Goal: Information Seeking & Learning: Check status

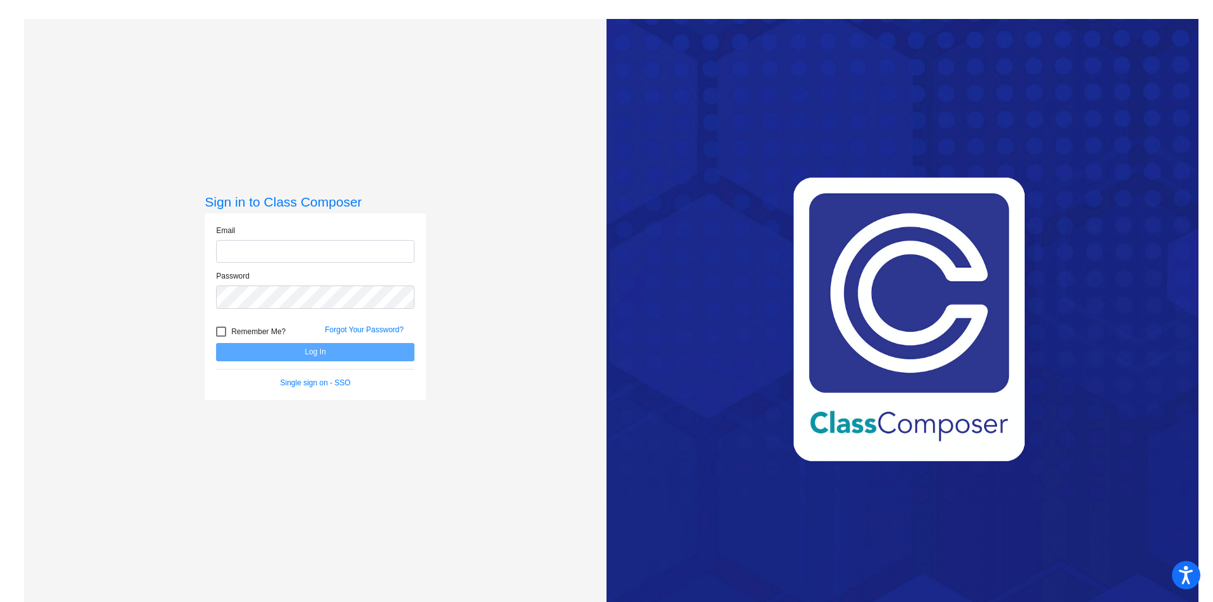
type input "[EMAIL_ADDRESS][PERSON_NAME][DOMAIN_NAME]"
click at [392, 350] on button "Log In" at bounding box center [315, 352] width 198 height 18
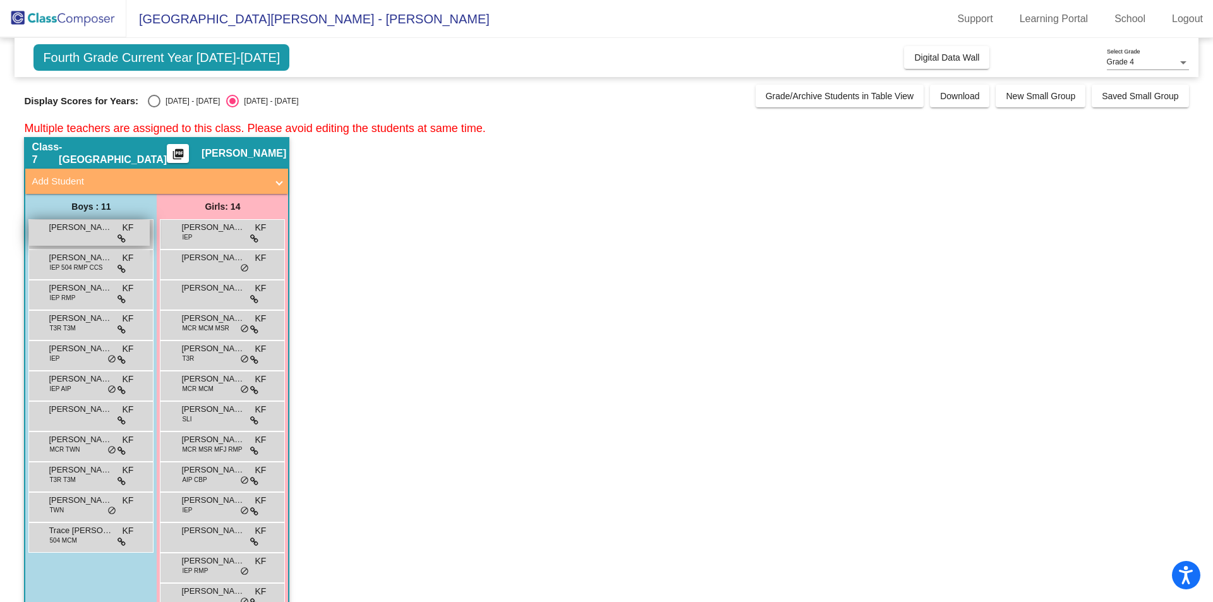
click at [94, 232] on span "[PERSON_NAME]" at bounding box center [80, 227] width 63 height 13
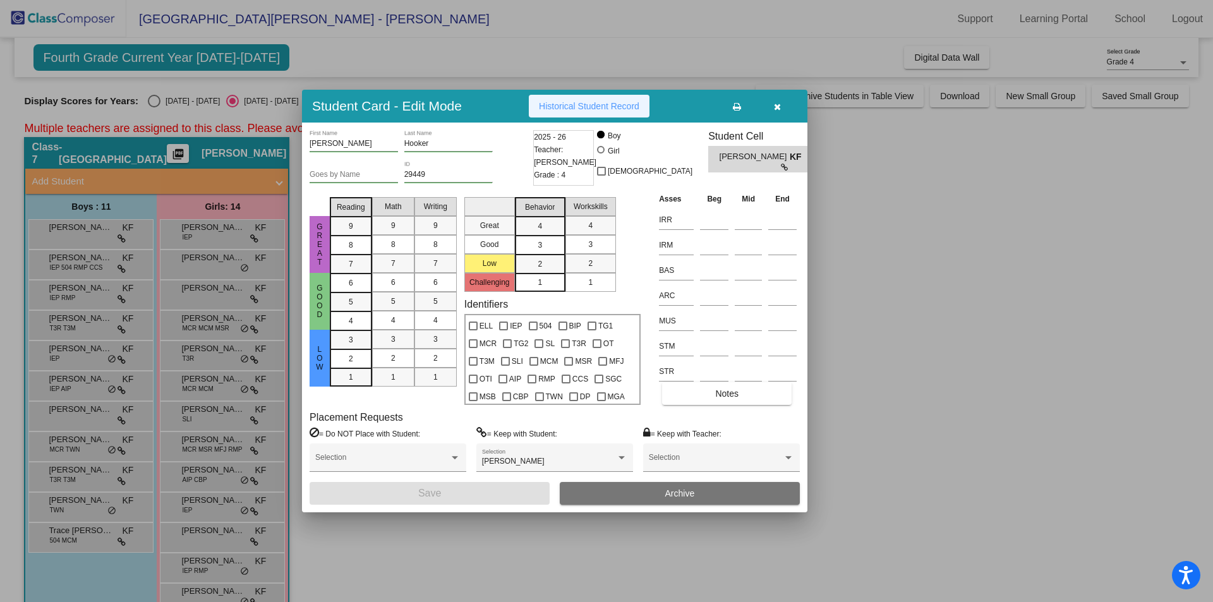
click at [593, 105] on span "Historical Student Record" at bounding box center [589, 106] width 100 height 10
click at [782, 105] on button "button" at bounding box center [777, 106] width 40 height 23
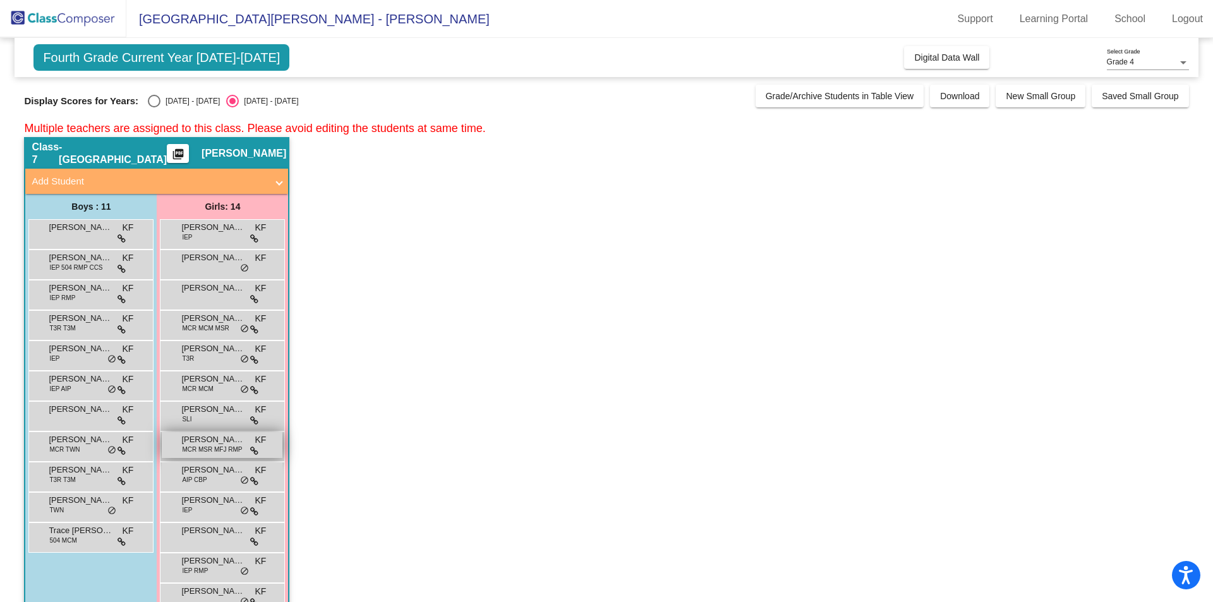
click at [203, 446] on span "MCR MSR MFJ RMP" at bounding box center [212, 449] width 60 height 9
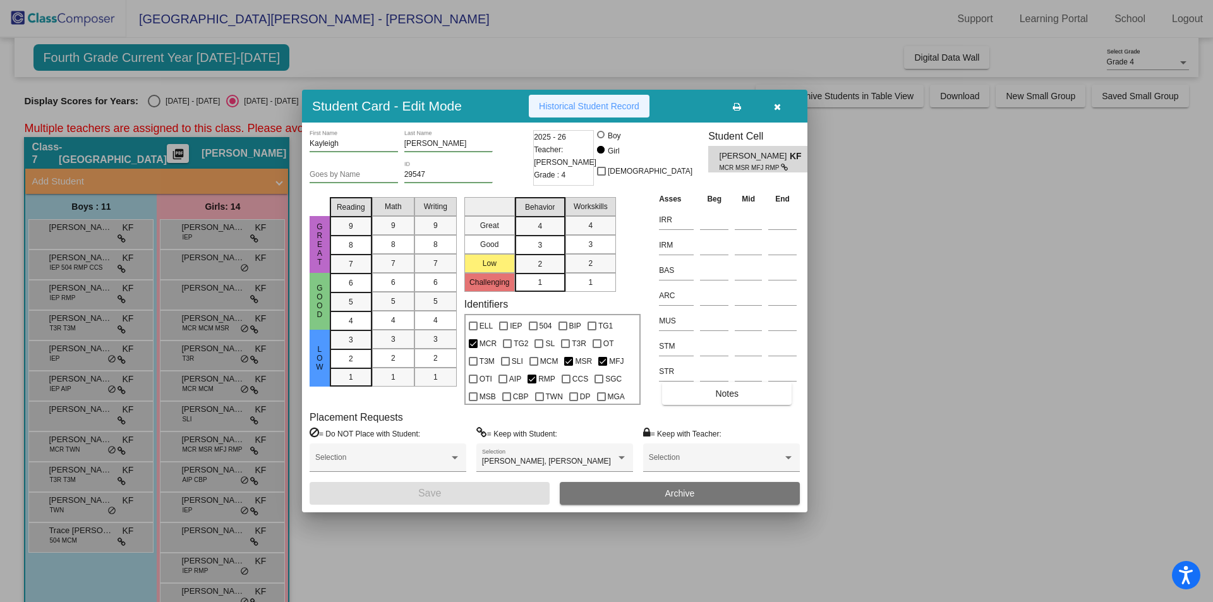
click at [590, 111] on span "Historical Student Record" at bounding box center [589, 106] width 100 height 10
click at [926, 251] on div at bounding box center [606, 301] width 1213 height 602
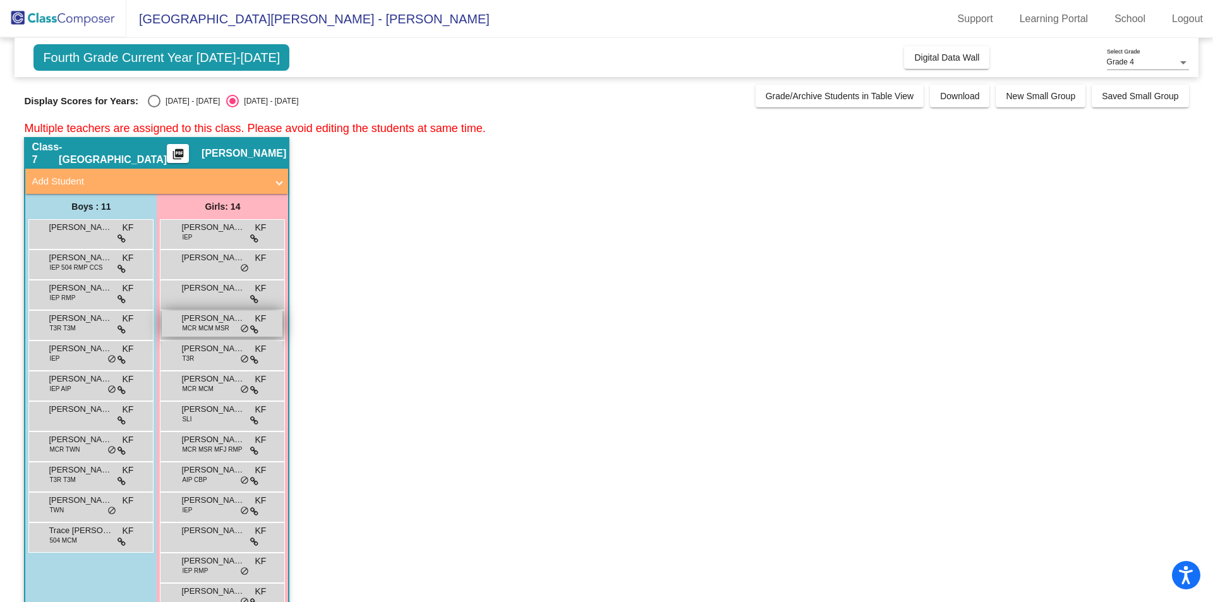
click at [213, 322] on span "[PERSON_NAME]" at bounding box center [212, 318] width 63 height 13
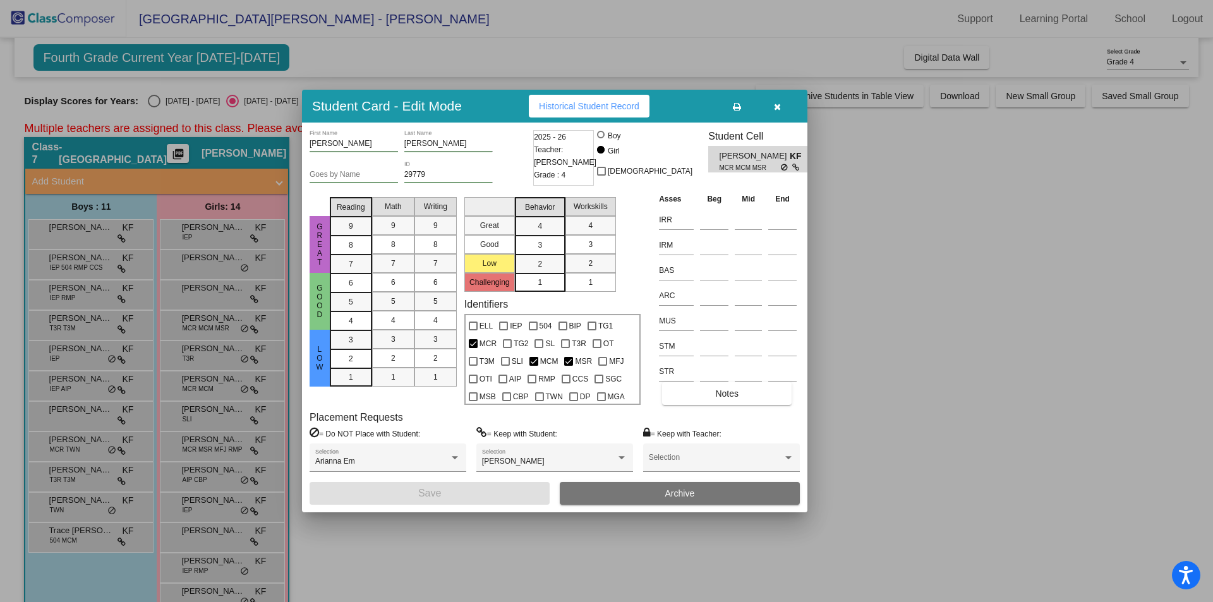
click at [612, 110] on span "Historical Student Record" at bounding box center [589, 106] width 100 height 10
click at [829, 191] on div at bounding box center [606, 301] width 1213 height 602
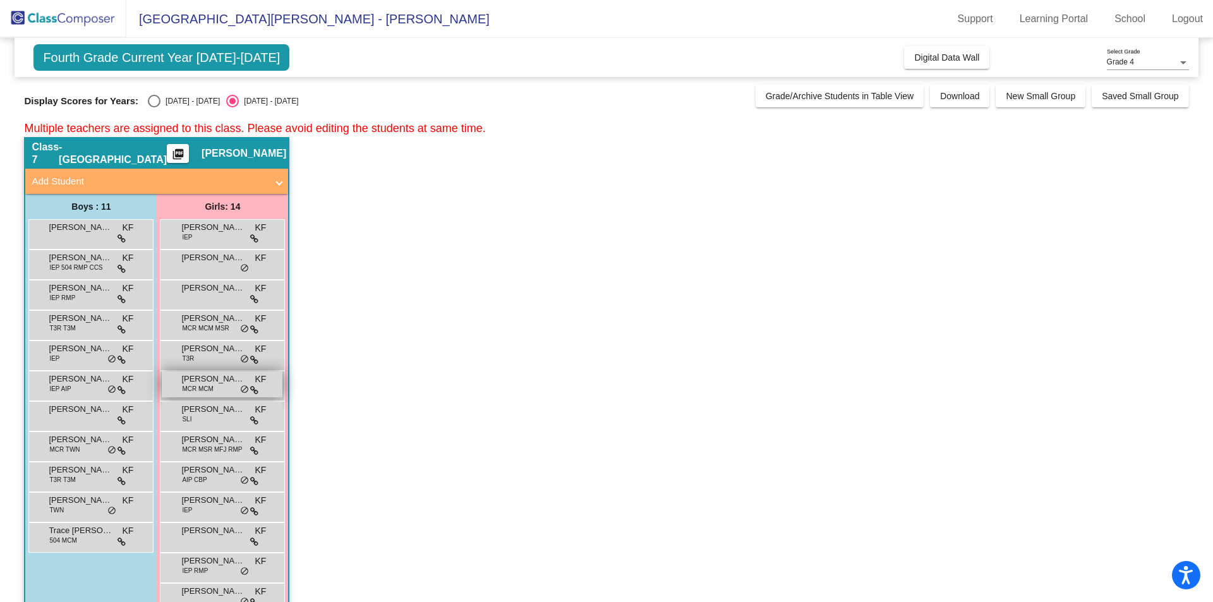
click at [209, 386] on span "MCR MCM" at bounding box center [197, 388] width 31 height 9
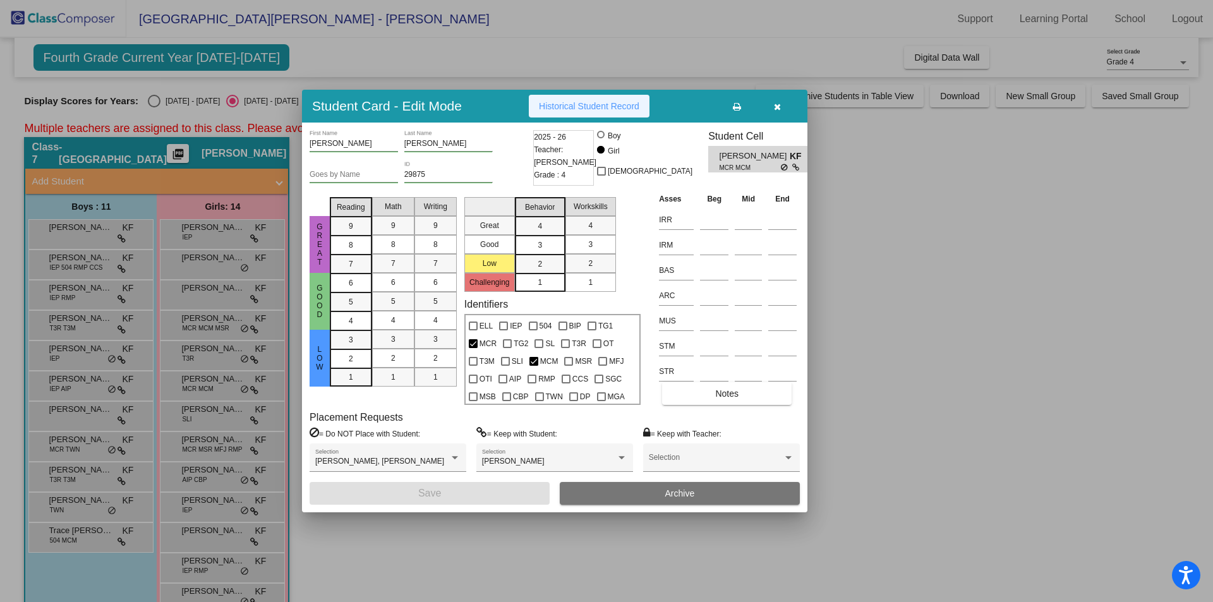
click at [627, 100] on button "Historical Student Record" at bounding box center [589, 106] width 121 height 23
click at [951, 299] on div at bounding box center [606, 301] width 1213 height 602
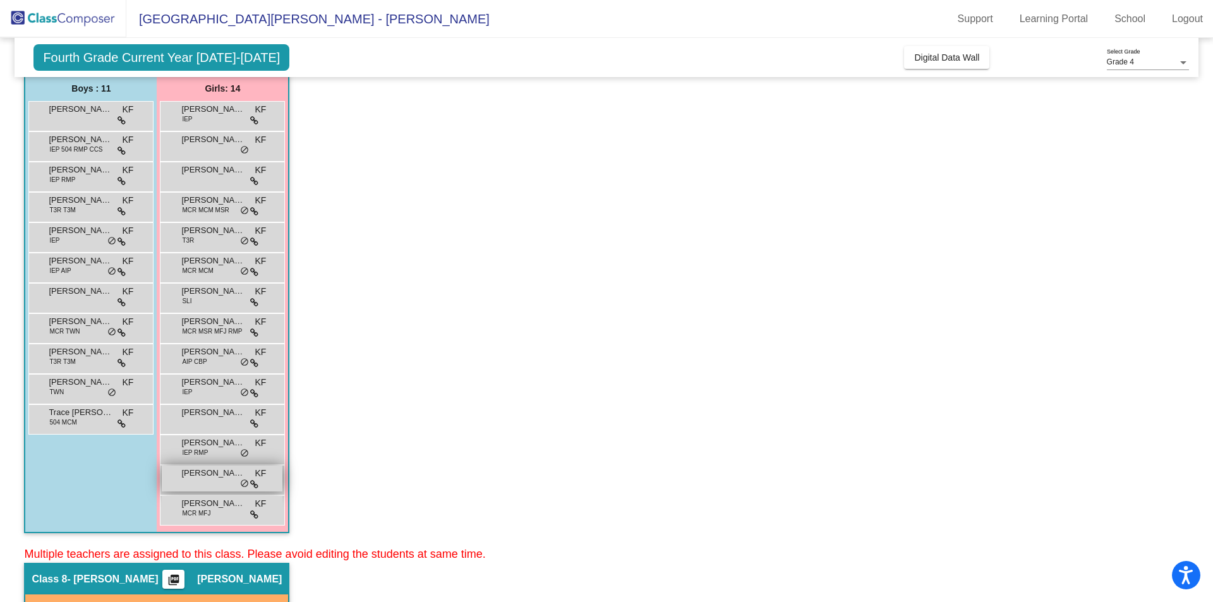
scroll to position [126, 0]
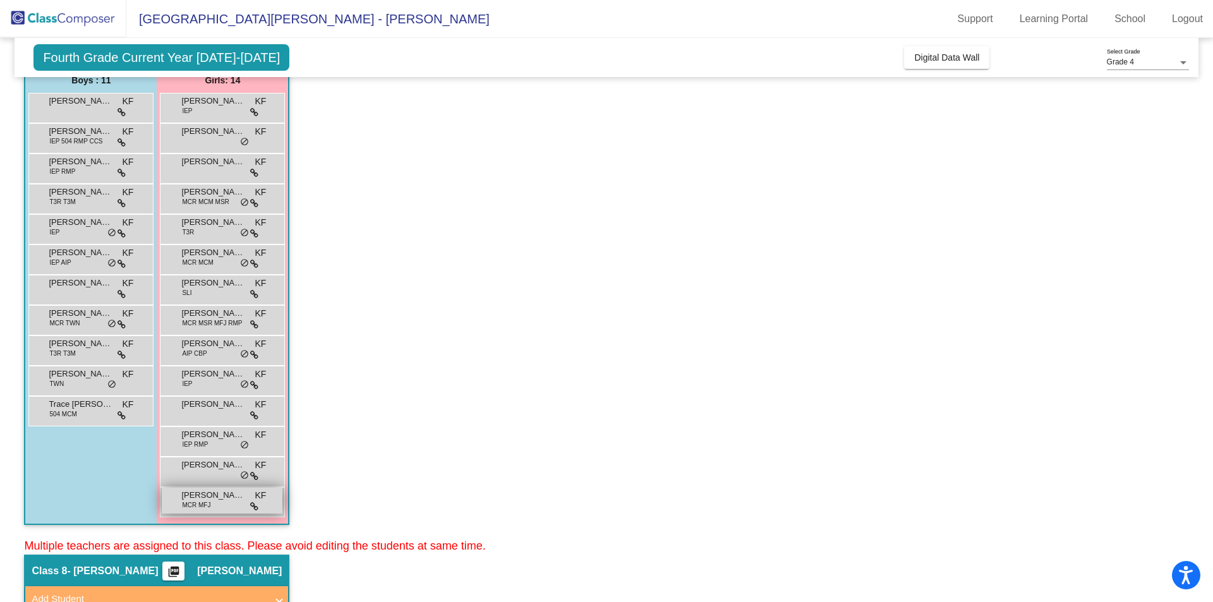
click at [208, 500] on span "MCR MFJ" at bounding box center [196, 504] width 28 height 9
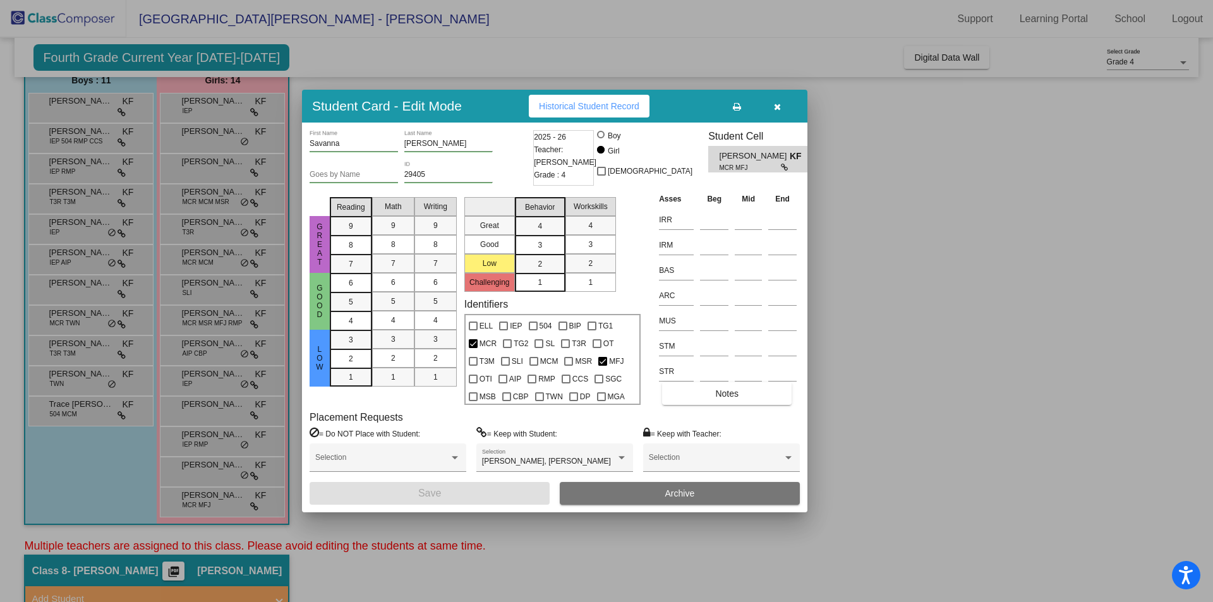
click at [596, 108] on span "Historical Student Record" at bounding box center [589, 106] width 100 height 10
click at [1007, 405] on div at bounding box center [606, 301] width 1213 height 602
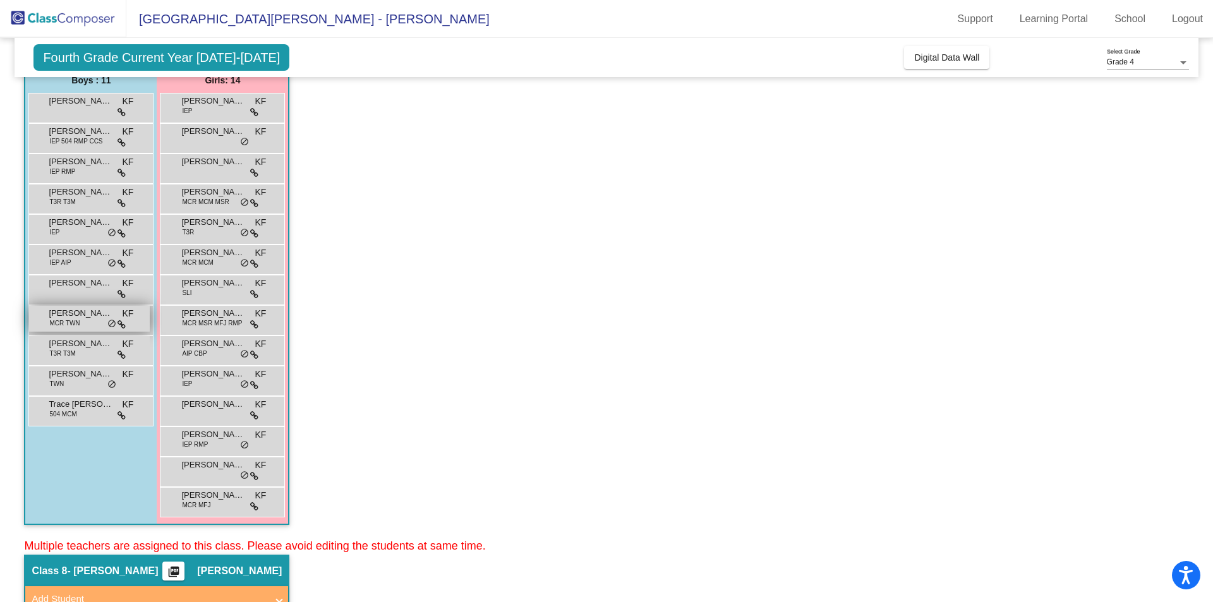
click at [71, 322] on span "MCR TWN" at bounding box center [64, 322] width 30 height 9
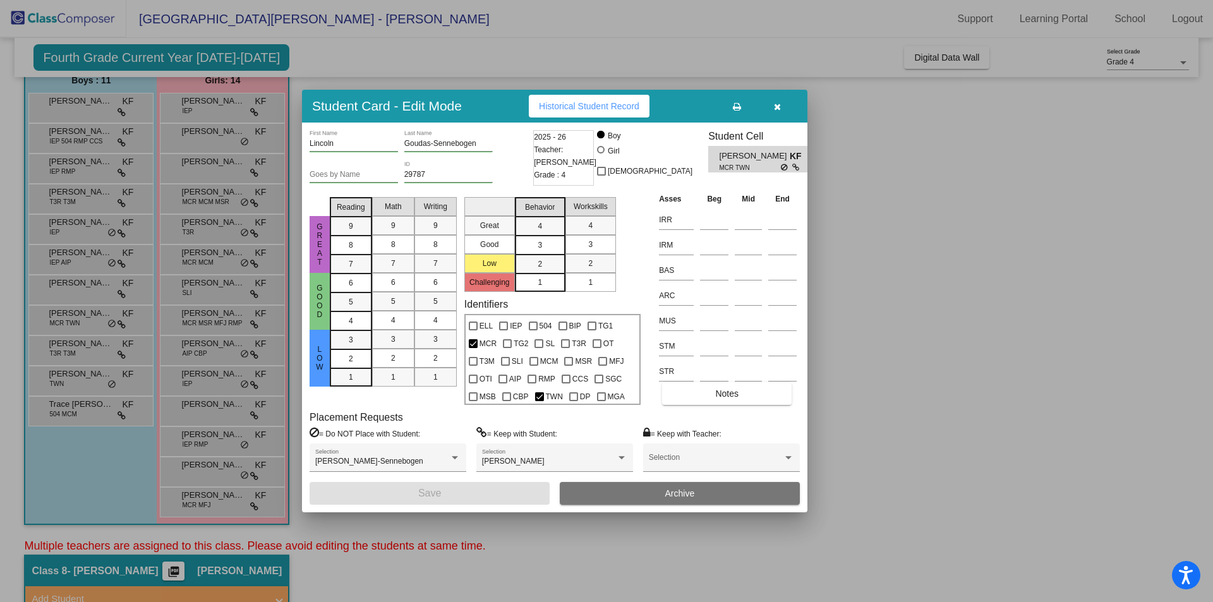
click at [587, 113] on button "Historical Student Record" at bounding box center [589, 106] width 121 height 23
click at [959, 327] on div at bounding box center [606, 301] width 1213 height 602
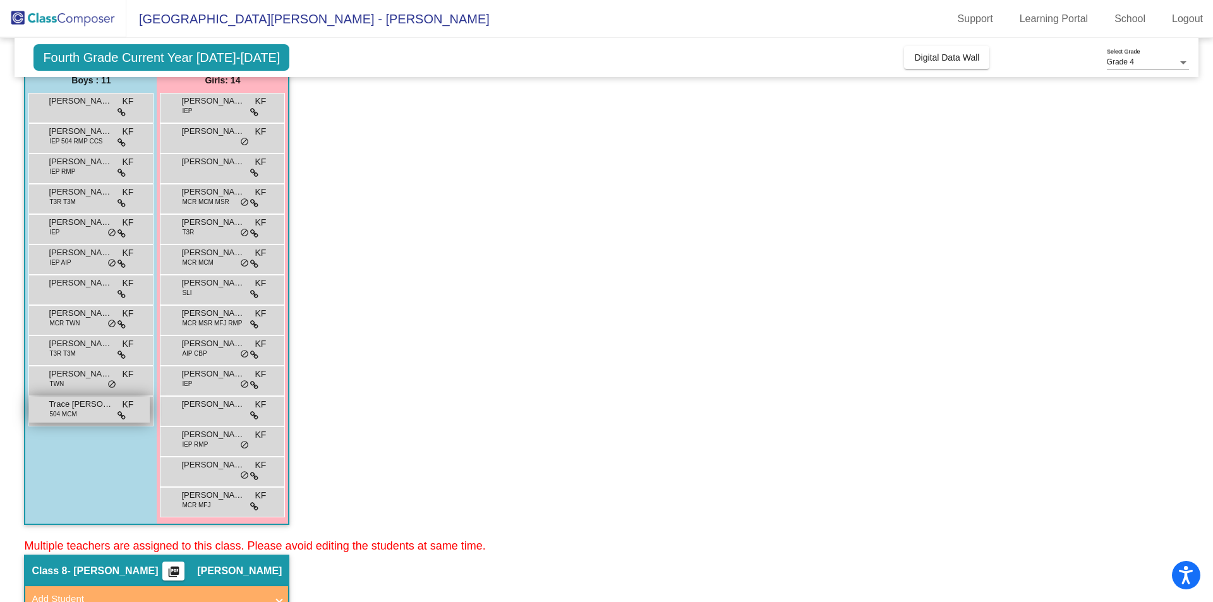
click at [69, 415] on span "504 MCM" at bounding box center [62, 413] width 27 height 9
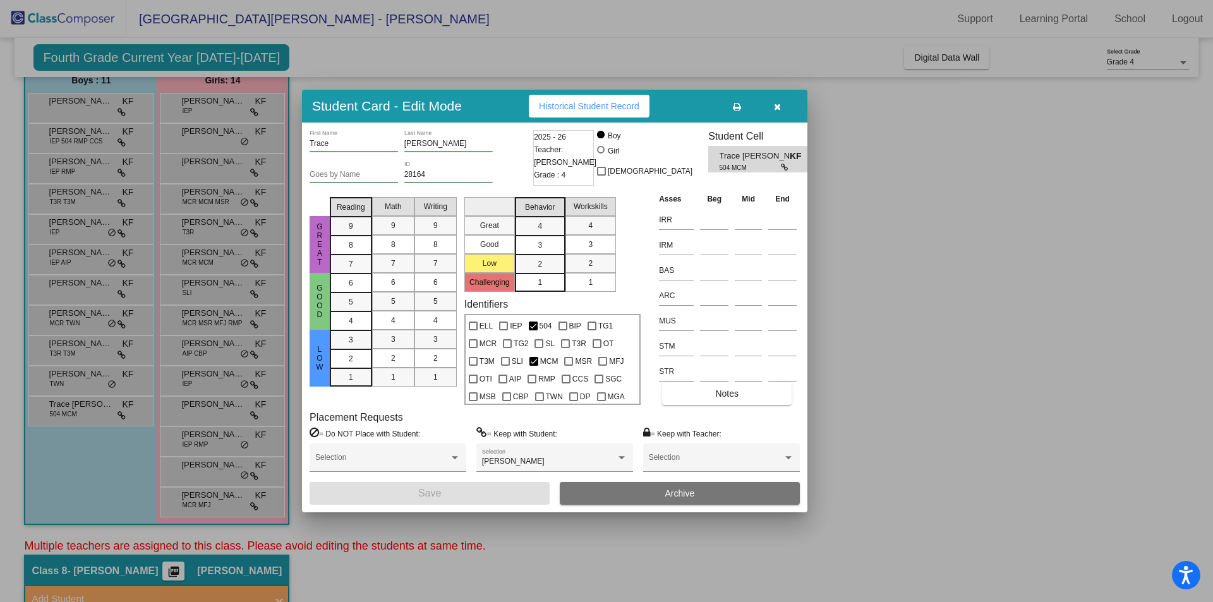
click at [576, 104] on span "Historical Student Record" at bounding box center [589, 106] width 100 height 10
click at [786, 108] on button "button" at bounding box center [777, 106] width 40 height 23
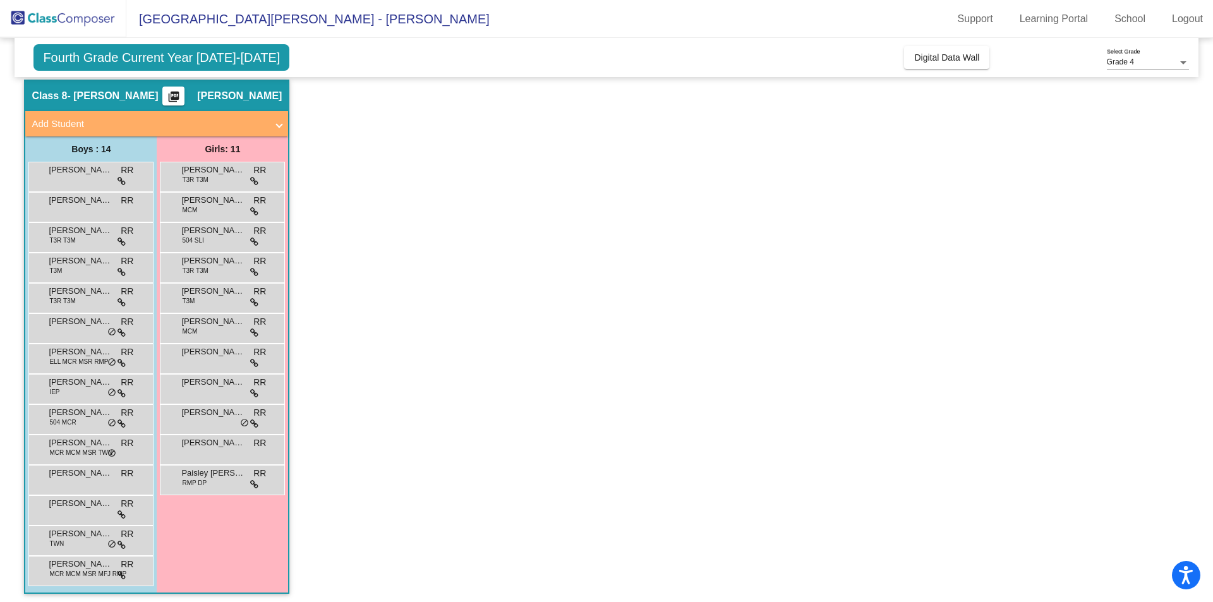
scroll to position [606, 0]
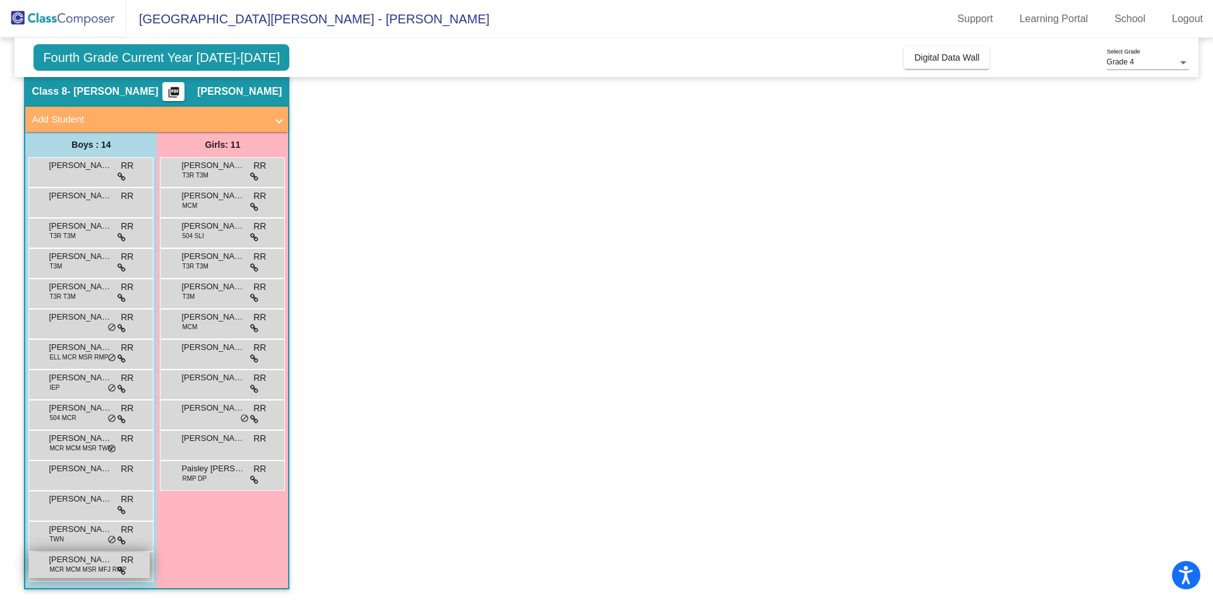
click at [70, 565] on span "MCR MCM MSR MFJ RMP" at bounding box center [87, 569] width 77 height 9
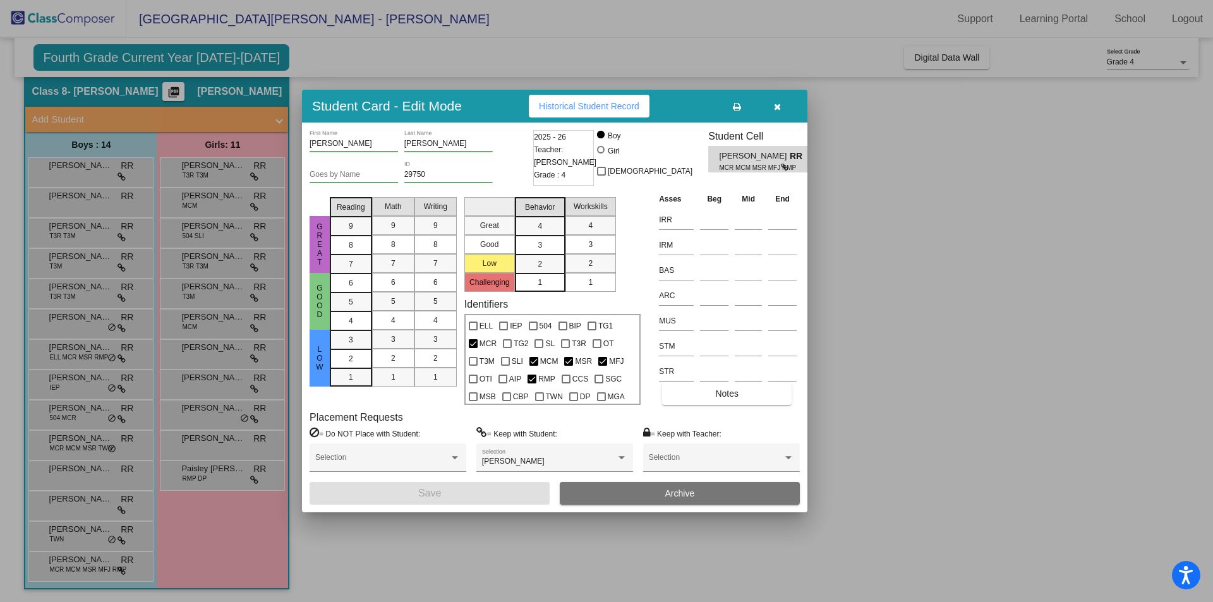
click at [579, 101] on span "Historical Student Record" at bounding box center [589, 106] width 100 height 10
click at [786, 107] on button "button" at bounding box center [777, 106] width 40 height 23
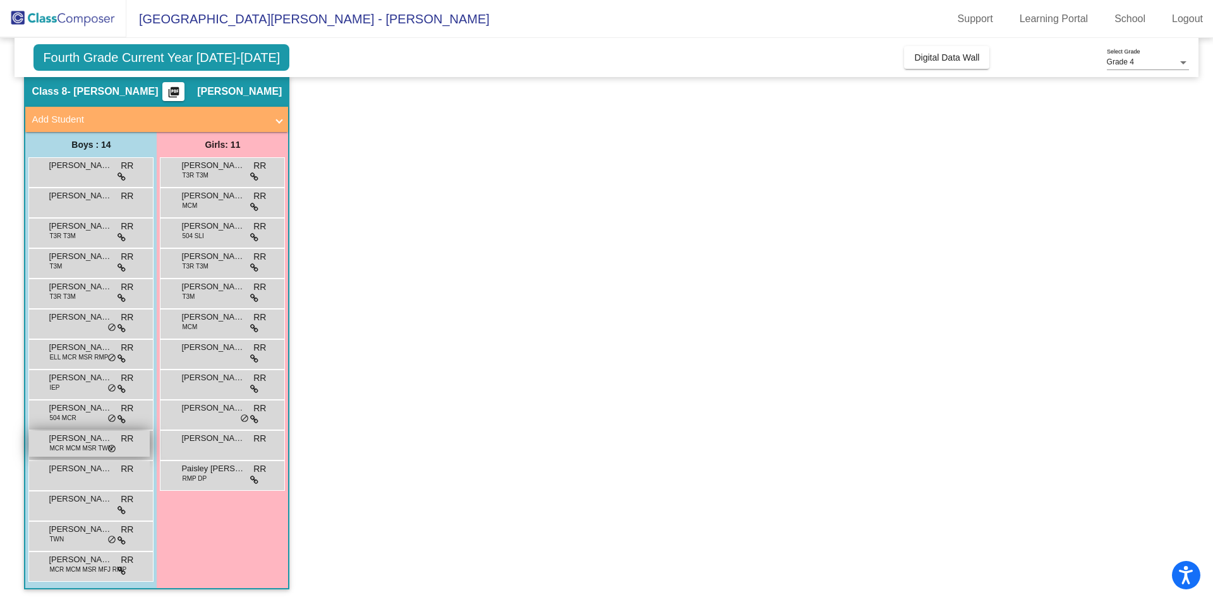
click at [69, 438] on span "[PERSON_NAME]-Sennebogen" at bounding box center [80, 438] width 63 height 13
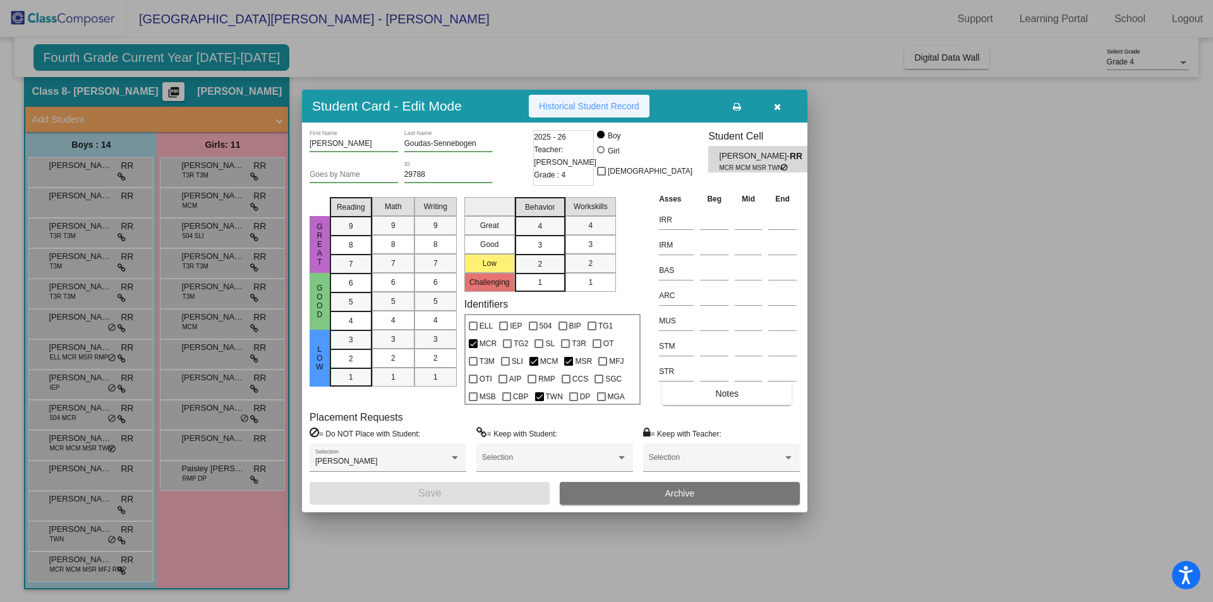
click at [575, 115] on button "Historical Student Record" at bounding box center [589, 106] width 121 height 23
click at [775, 102] on span "button" at bounding box center [777, 106] width 7 height 10
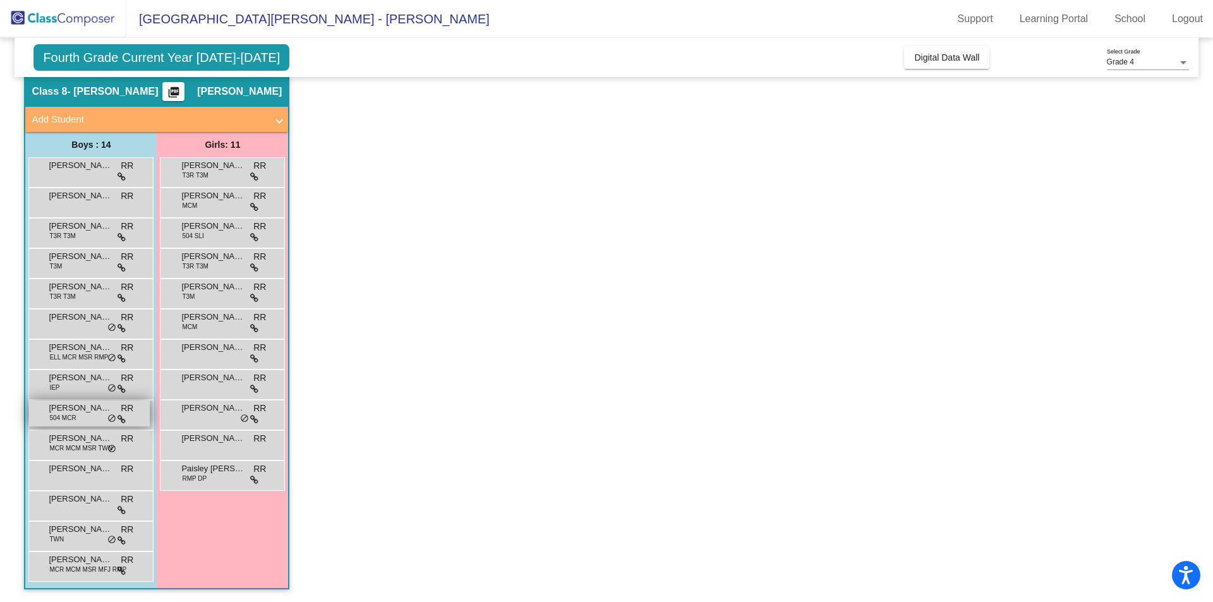
click at [87, 407] on span "[PERSON_NAME]" at bounding box center [80, 408] width 63 height 13
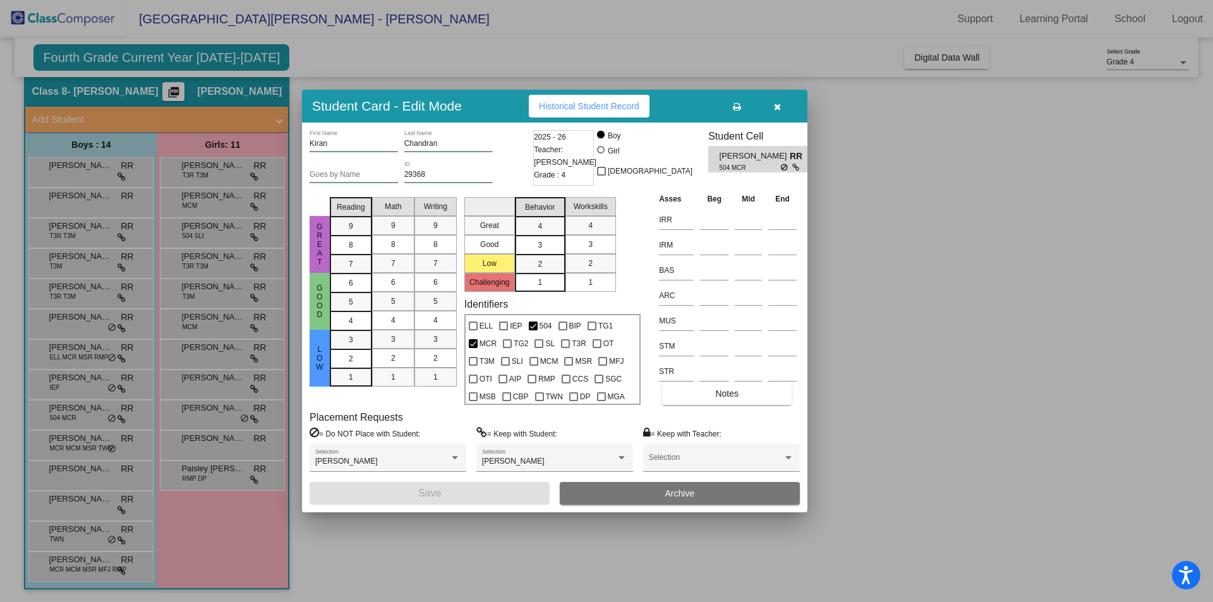
click at [599, 112] on button "Historical Student Record" at bounding box center [589, 106] width 121 height 23
click at [774, 103] on icon "button" at bounding box center [777, 106] width 7 height 9
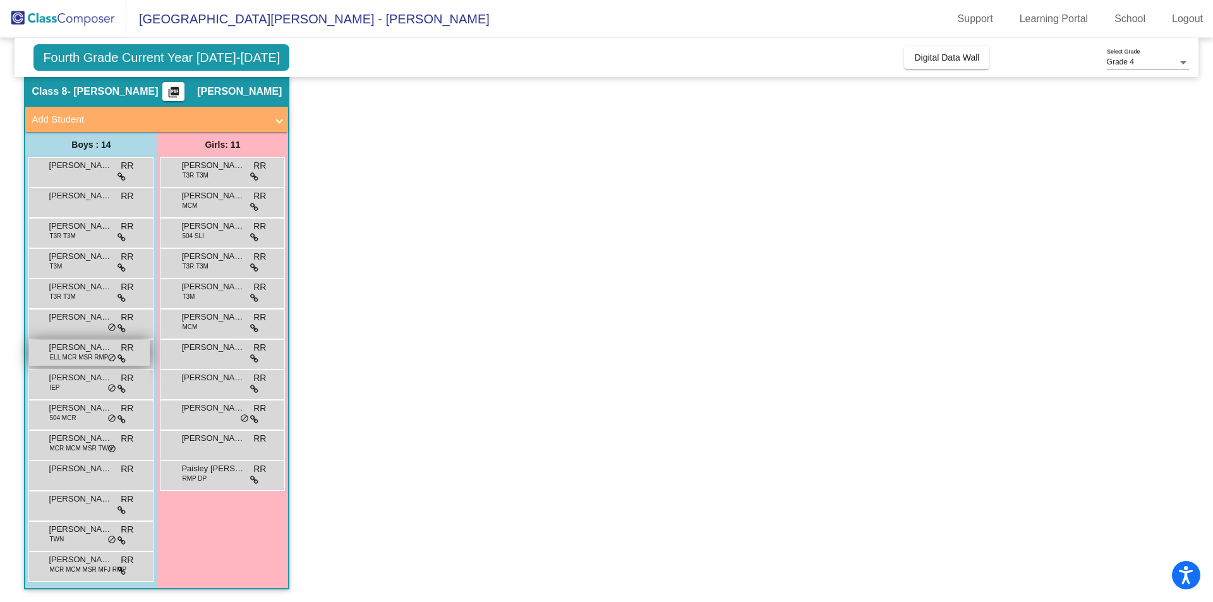
click at [75, 354] on span "ELL MCR MSR RMP" at bounding box center [78, 356] width 59 height 9
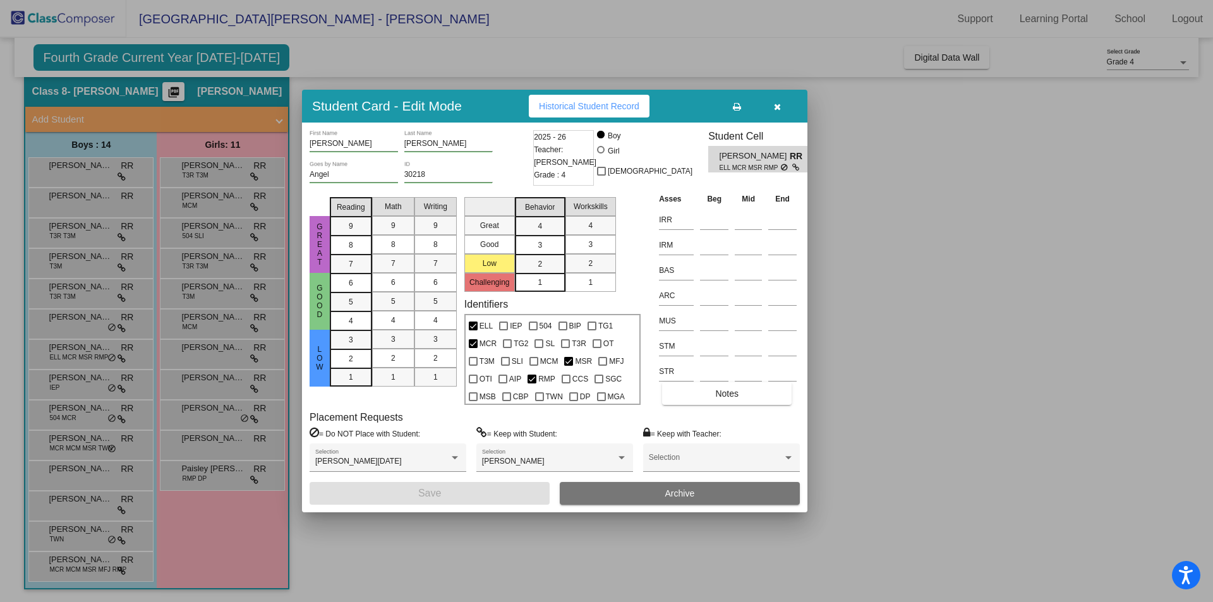
click at [551, 107] on span "Historical Student Record" at bounding box center [589, 106] width 100 height 10
click at [1009, 227] on div at bounding box center [606, 301] width 1213 height 602
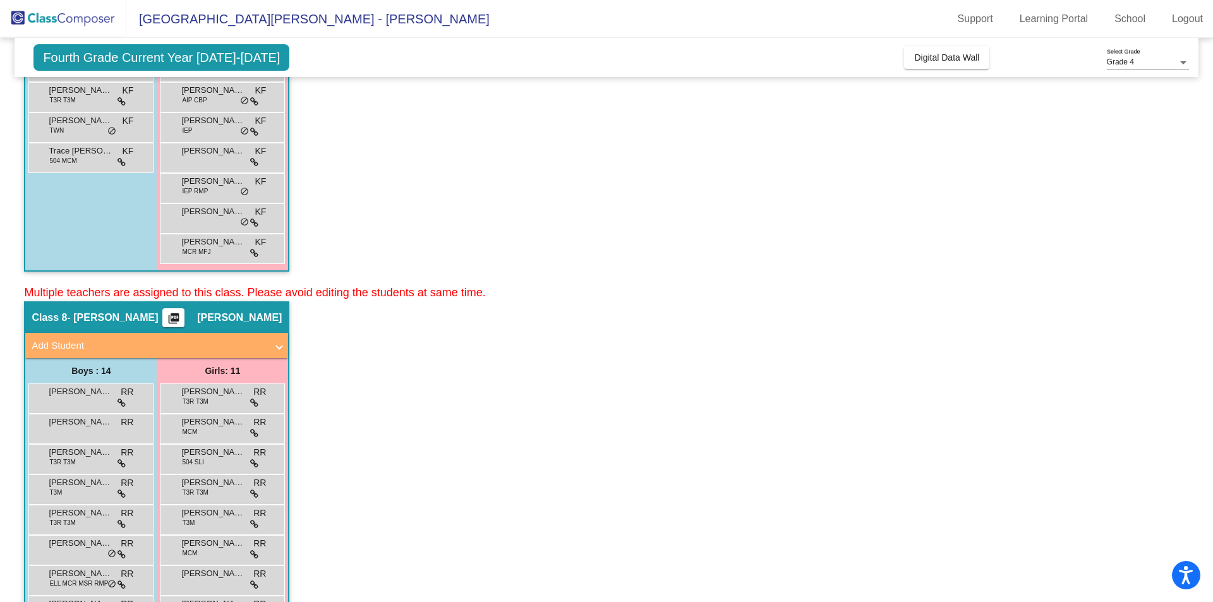
scroll to position [290, 0]
